Goal: Task Accomplishment & Management: Manage account settings

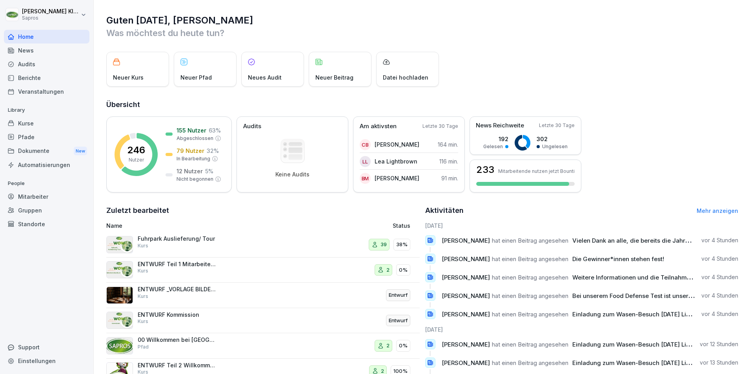
click at [27, 197] on div "Mitarbeiter" at bounding box center [47, 197] width 86 height 14
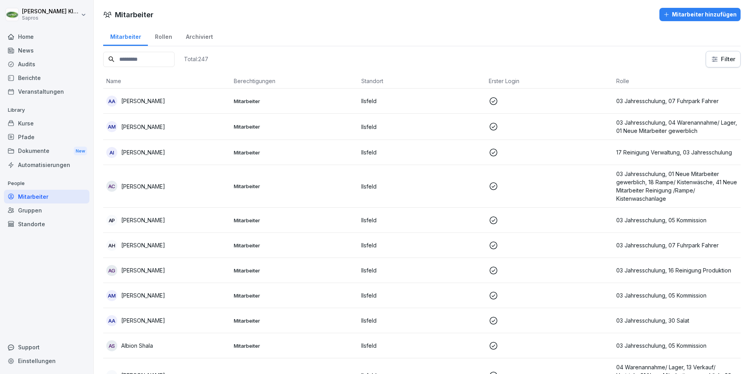
click at [136, 57] on input at bounding box center [138, 59] width 71 height 15
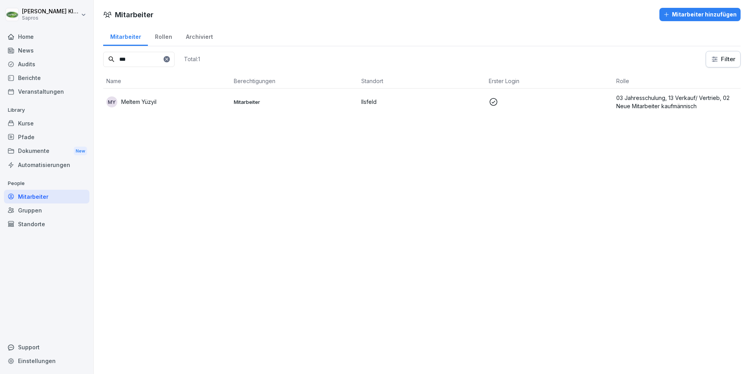
type input "***"
click at [682, 100] on p "03 Jahresschulung, 13 Verkauf/ Vertrieb, 02 Neue Mitarbeiter kaufmännisch" at bounding box center [676, 102] width 121 height 16
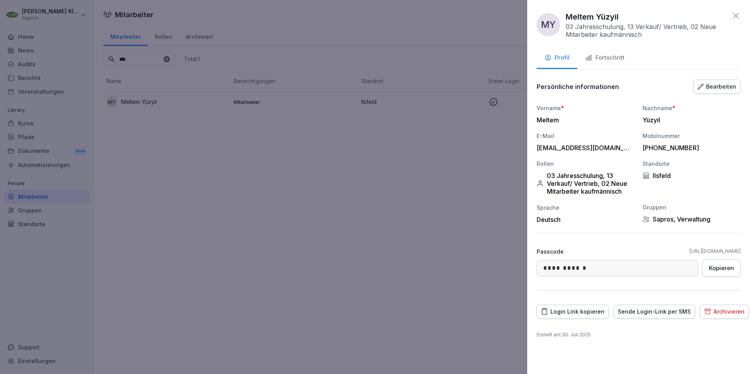
click at [611, 56] on div "Fortschritt" at bounding box center [604, 57] width 39 height 9
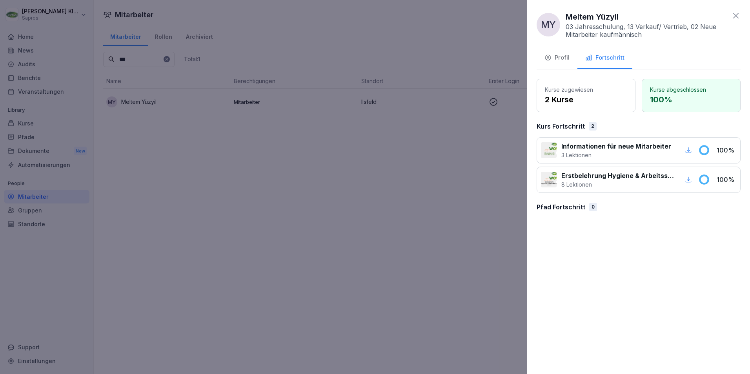
click at [736, 13] on icon at bounding box center [735, 15] width 9 height 9
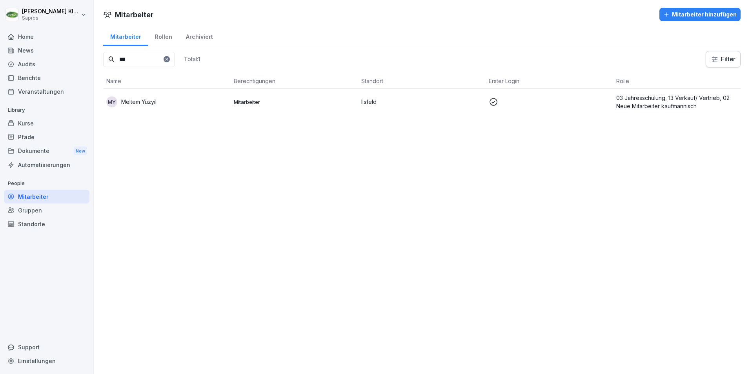
click at [169, 58] on icon at bounding box center [166, 59] width 5 height 5
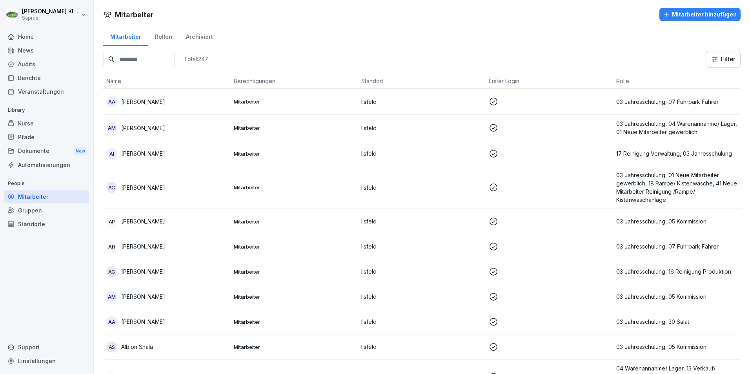
click at [146, 57] on input at bounding box center [138, 59] width 71 height 15
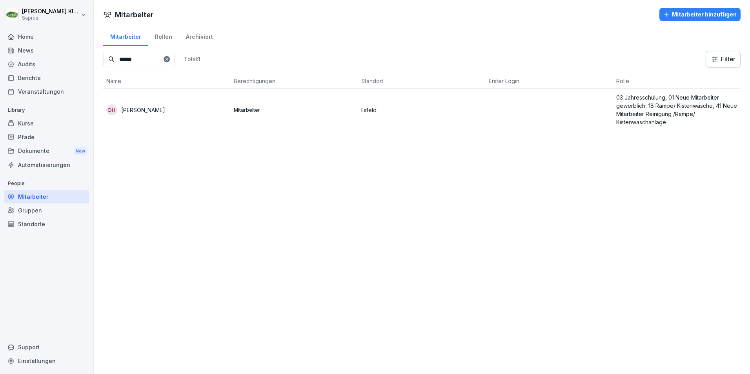
type input "******"
click at [672, 98] on p "03 Jahresschulung, 01 Neue Mitarbeiter gewerblich, 18 Rampe/ Kistenwäsche, 41 N…" at bounding box center [676, 109] width 121 height 33
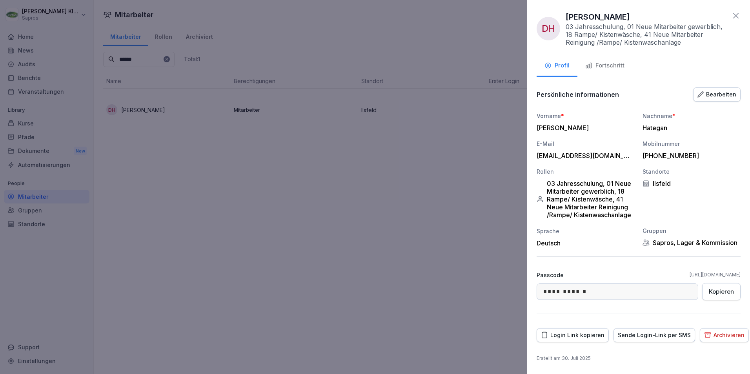
click at [611, 68] on div "Fortschritt" at bounding box center [604, 65] width 39 height 9
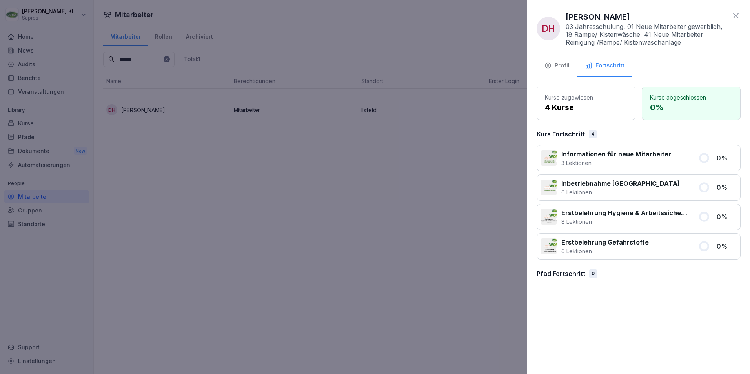
click at [733, 18] on icon at bounding box center [735, 15] width 9 height 9
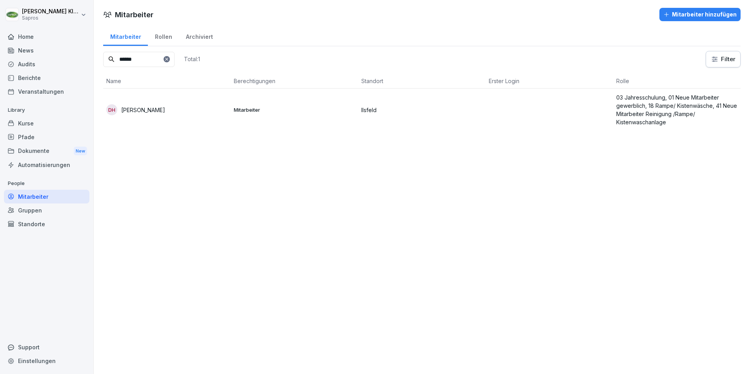
click at [168, 60] on icon at bounding box center [166, 59] width 3 height 3
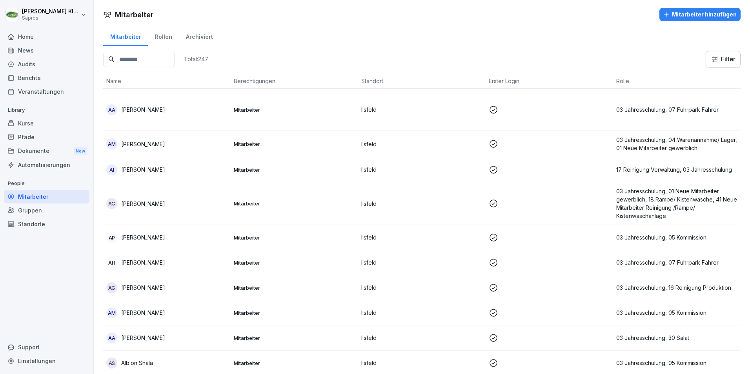
click at [138, 57] on input at bounding box center [138, 59] width 71 height 15
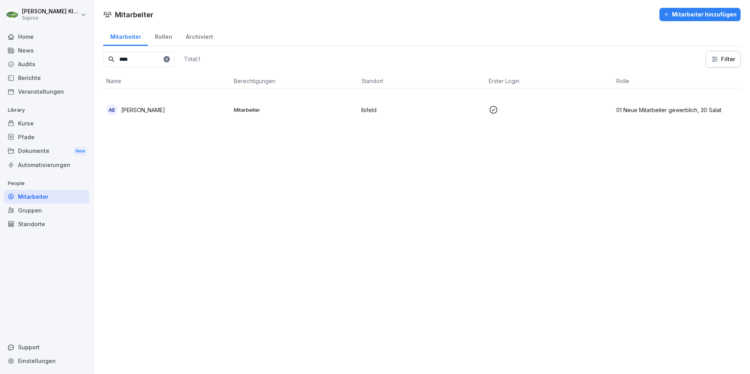
type input "****"
click at [642, 106] on p "01 Neue Mitarbeiter gewerblich, 30 Salat" at bounding box center [676, 110] width 121 height 8
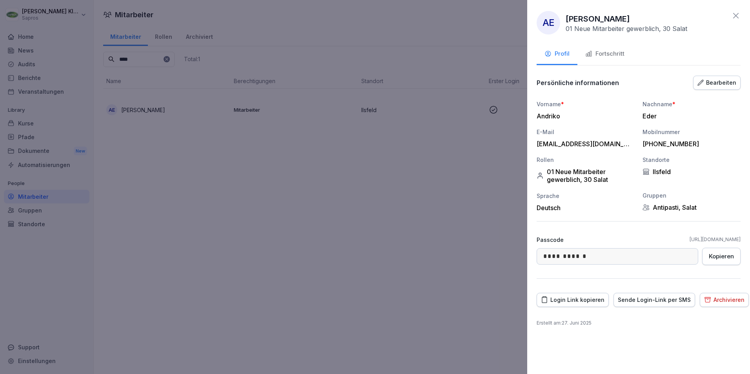
click at [611, 53] on div "Fortschritt" at bounding box center [604, 53] width 39 height 9
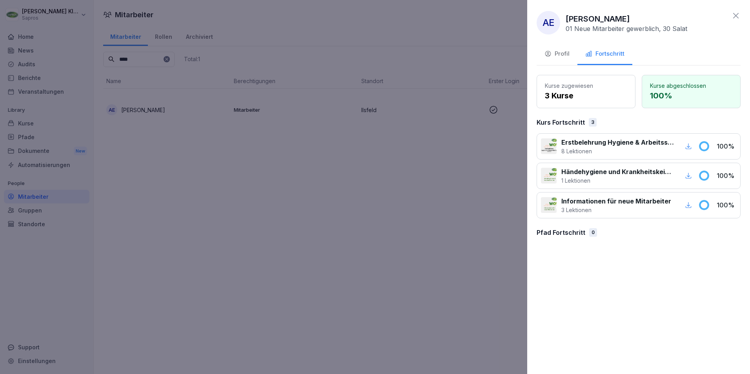
click at [733, 15] on icon at bounding box center [735, 15] width 9 height 9
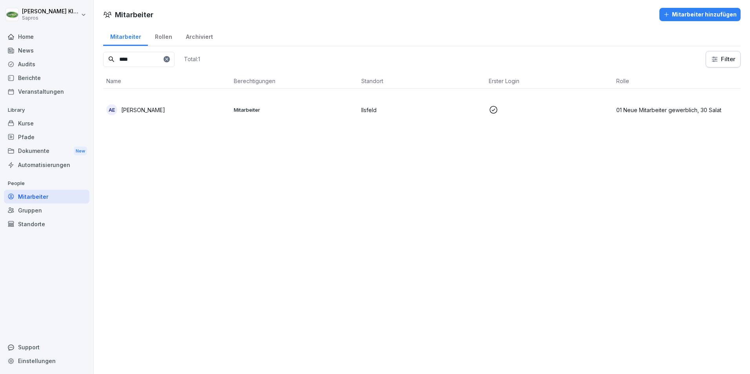
click at [80, 13] on html "[PERSON_NAME] Sapros Home News Audits Berichte Veranstaltungen Library Kurse Pf…" at bounding box center [375, 187] width 750 height 374
click at [55, 49] on div "Abmelden" at bounding box center [50, 49] width 78 height 15
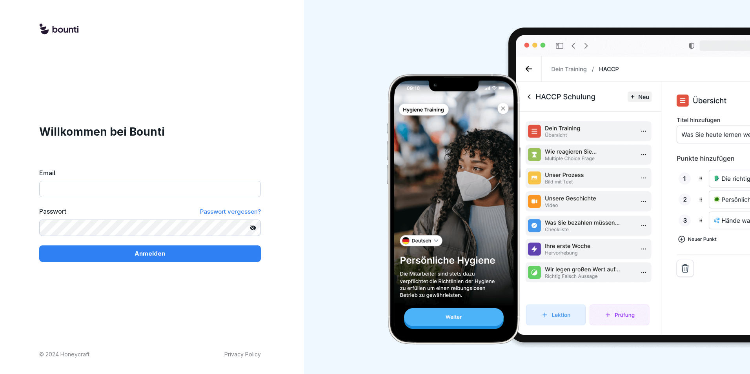
type input "**********"
